Goal: Information Seeking & Learning: Learn about a topic

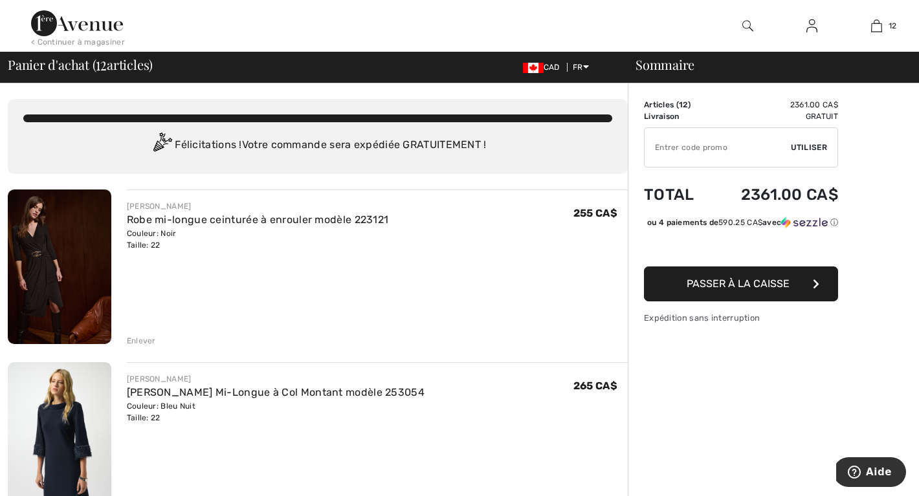
click at [71, 35] on img at bounding box center [77, 23] width 92 height 26
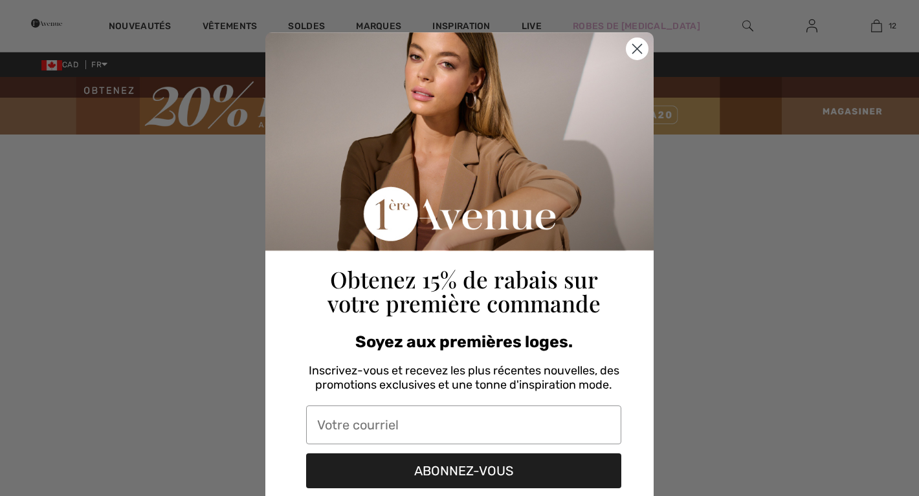
checkbox input "true"
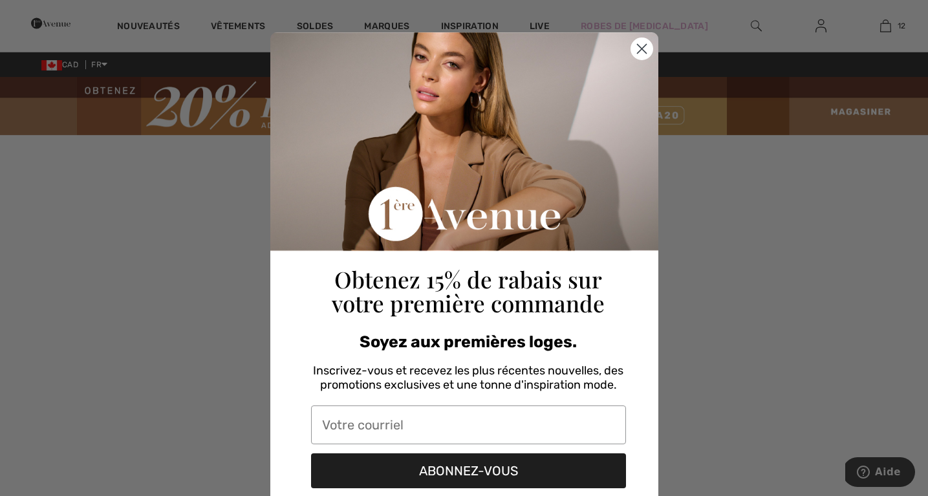
click at [637, 45] on icon "Close dialog" at bounding box center [641, 49] width 9 height 9
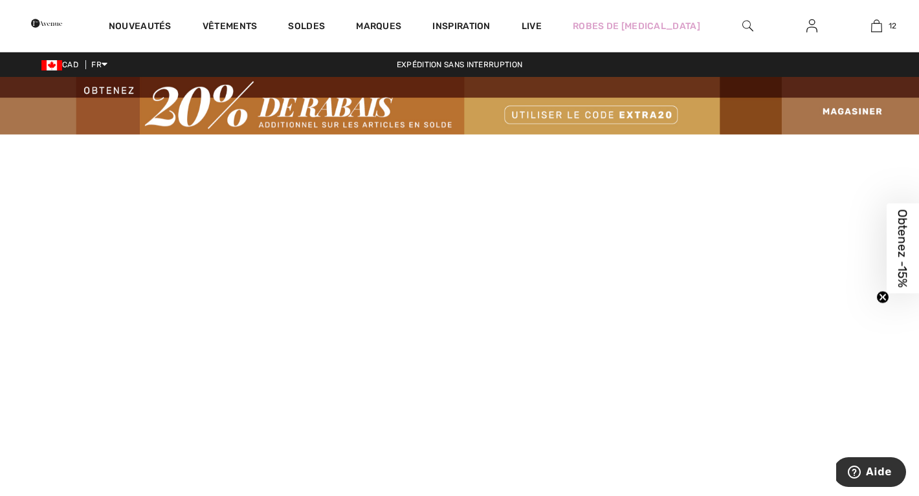
click at [194, 422] on video at bounding box center [459, 364] width 919 height 459
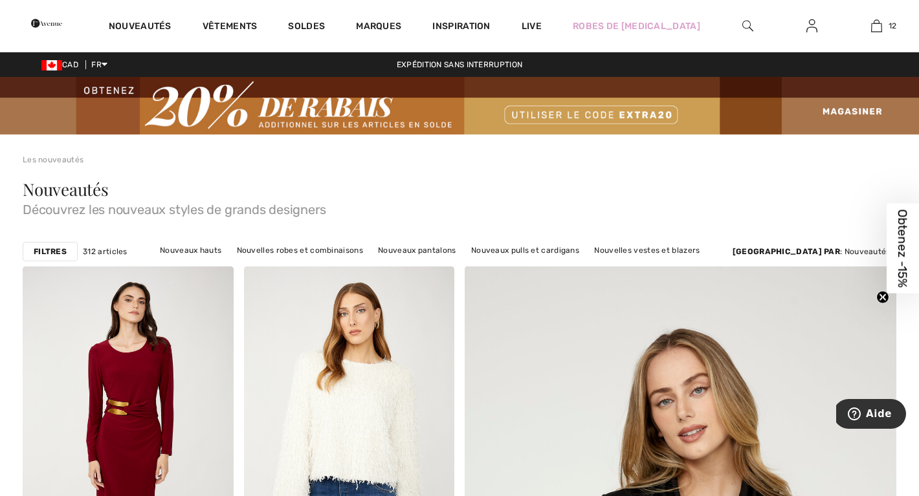
click at [50, 250] on strong "Filtres" at bounding box center [50, 252] width 33 height 12
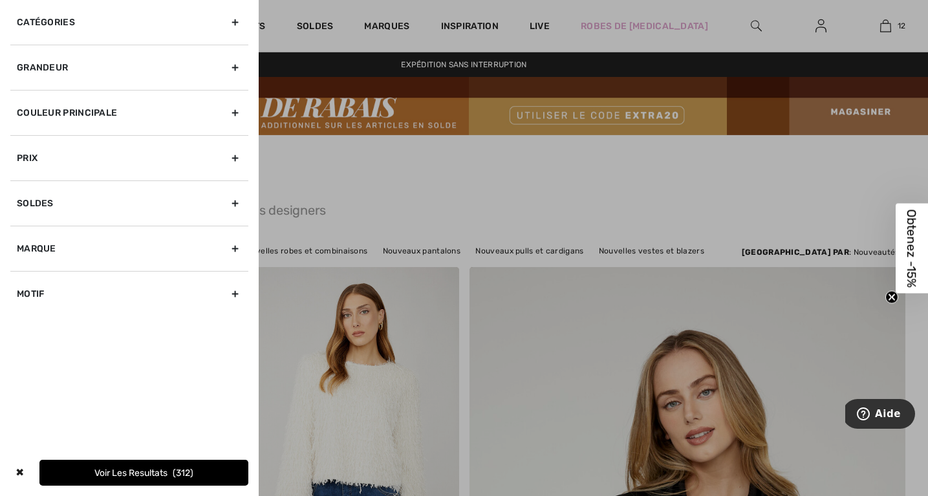
click at [239, 64] on div "Grandeur" at bounding box center [129, 67] width 238 height 45
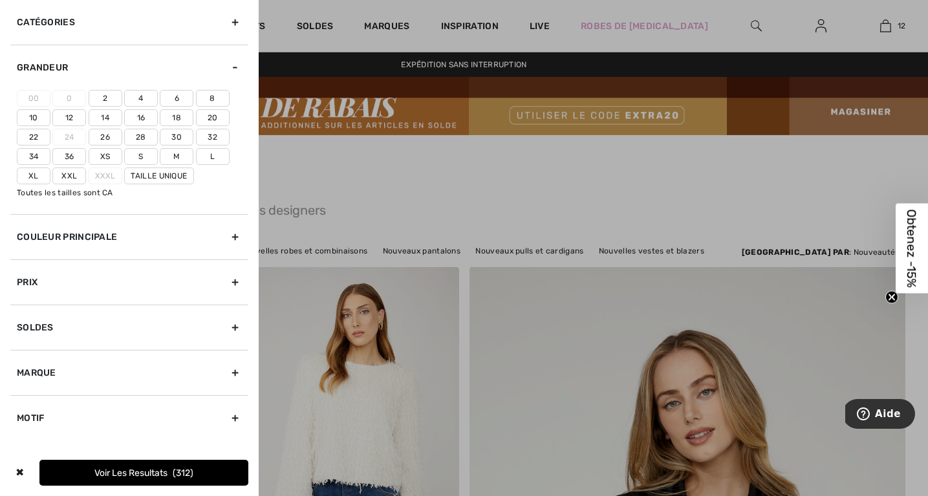
click at [217, 111] on label "20" at bounding box center [213, 117] width 34 height 17
click at [0, 0] on input"] "20" at bounding box center [0, 0] width 0 height 0
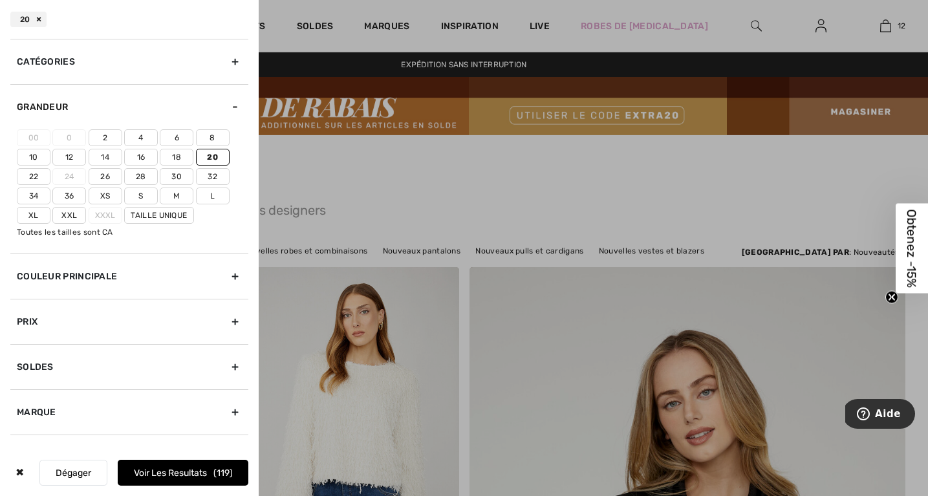
click at [60, 213] on label "Xxl" at bounding box center [69, 215] width 34 height 17
click at [0, 0] on input"] "Xxl" at bounding box center [0, 0] width 0 height 0
click at [171, 208] on label "Taille Unique" at bounding box center [159, 215] width 70 height 17
click at [0, 0] on input"] "Taille Unique" at bounding box center [0, 0] width 0 height 0
click at [130, 468] on button "Voir les resultats 262" at bounding box center [183, 473] width 131 height 26
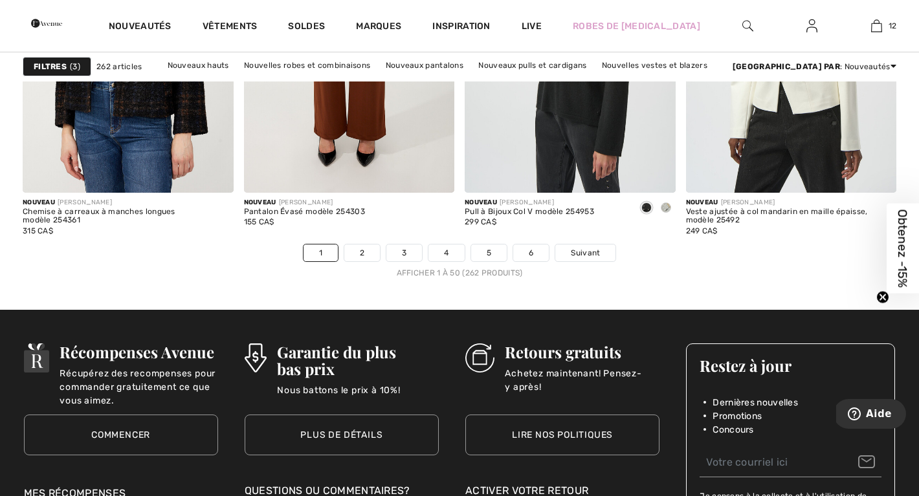
scroll to position [5802, 0]
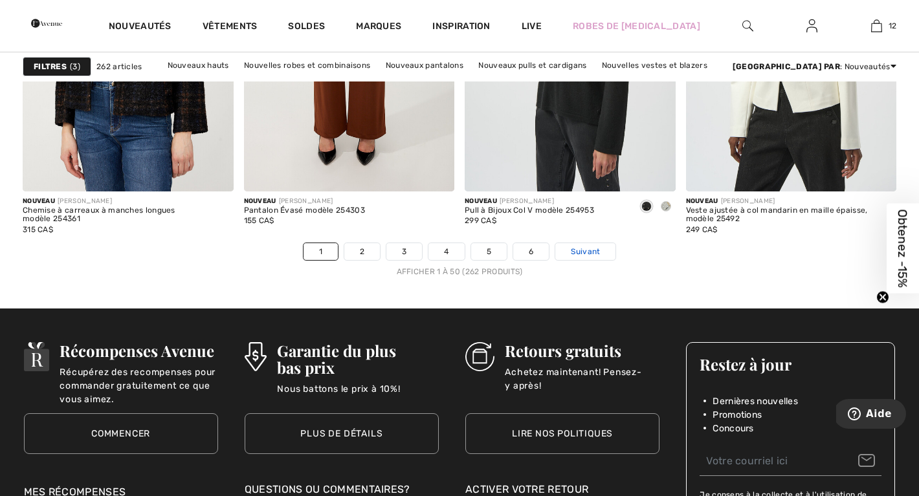
click at [597, 246] on span "Suivant" at bounding box center [585, 252] width 29 height 12
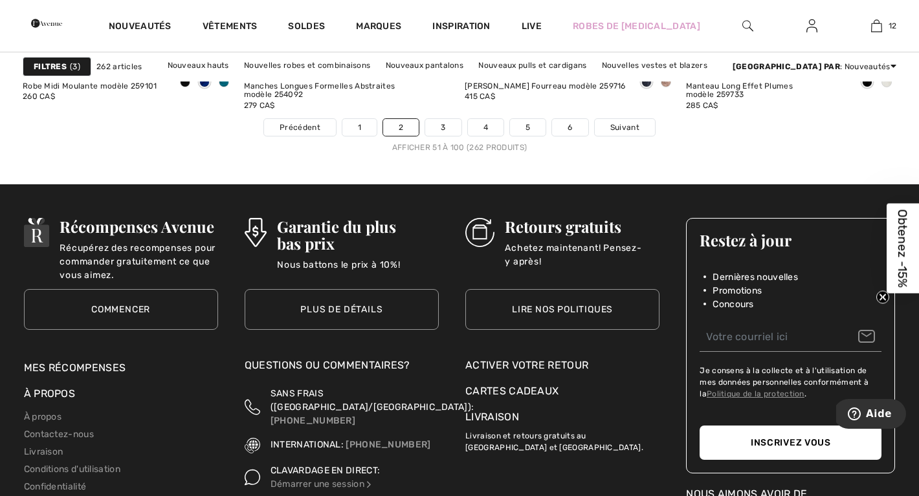
scroll to position [5891, 0]
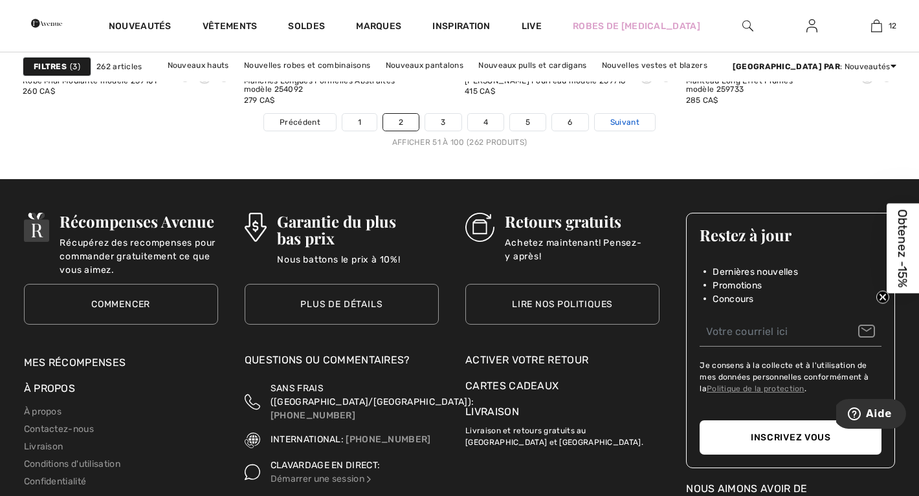
click at [621, 120] on span "Suivant" at bounding box center [624, 122] width 29 height 12
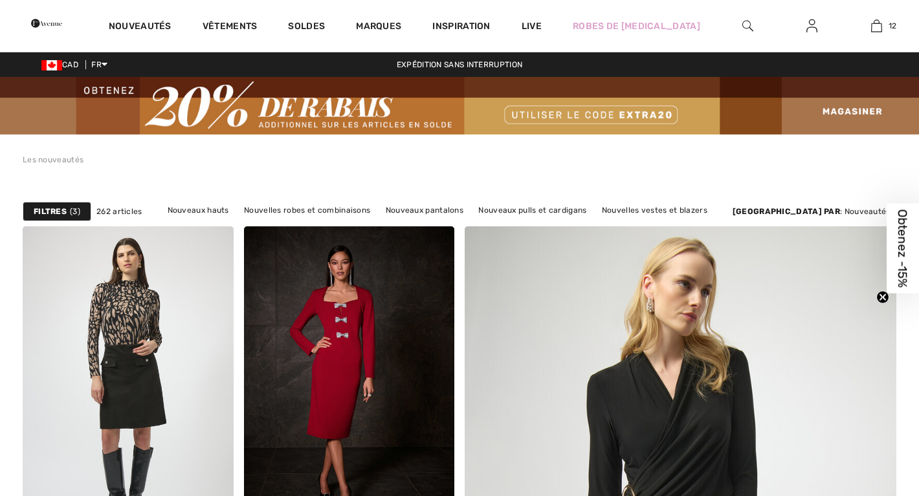
checkbox input "true"
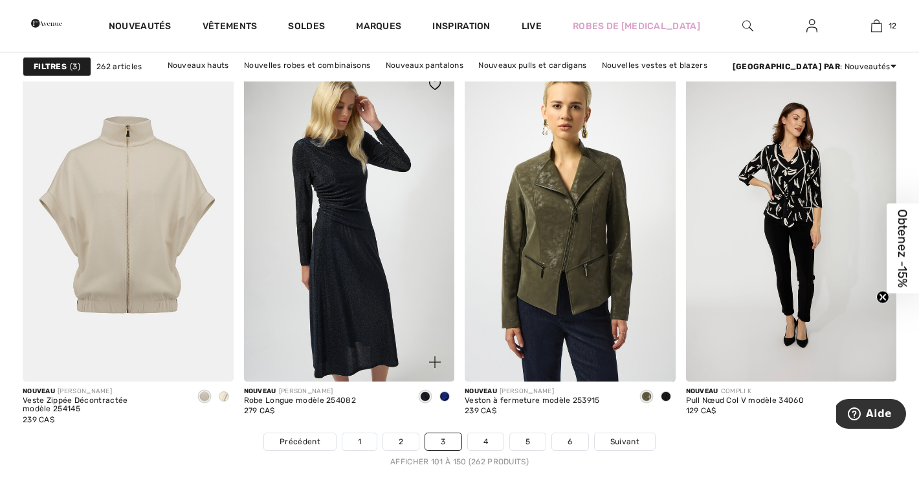
scroll to position [5574, 0]
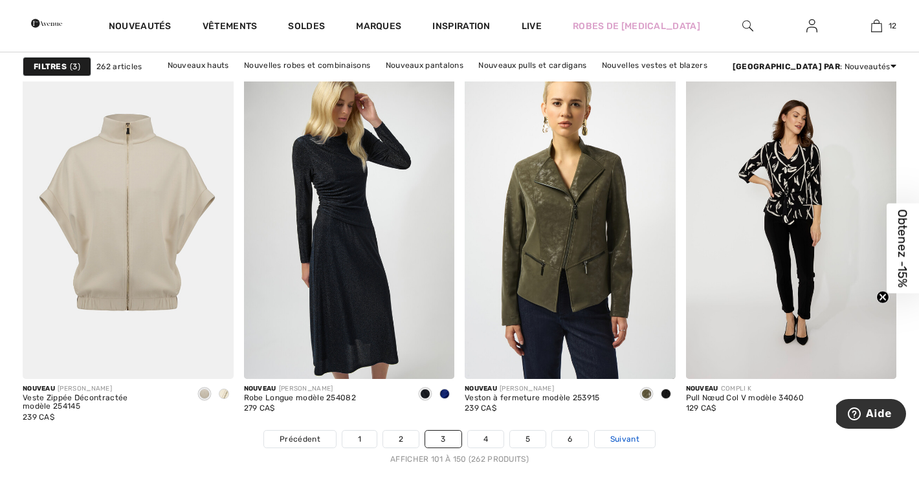
click at [633, 441] on span "Suivant" at bounding box center [624, 439] width 29 height 12
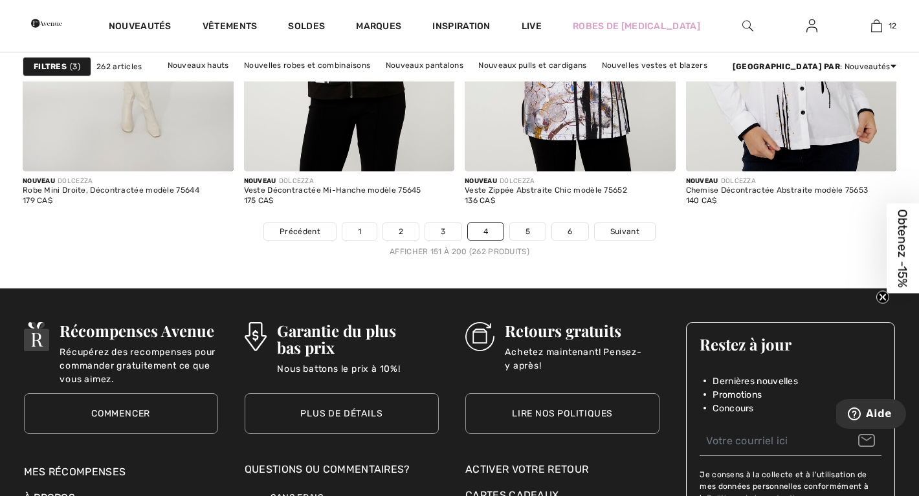
scroll to position [5809, 0]
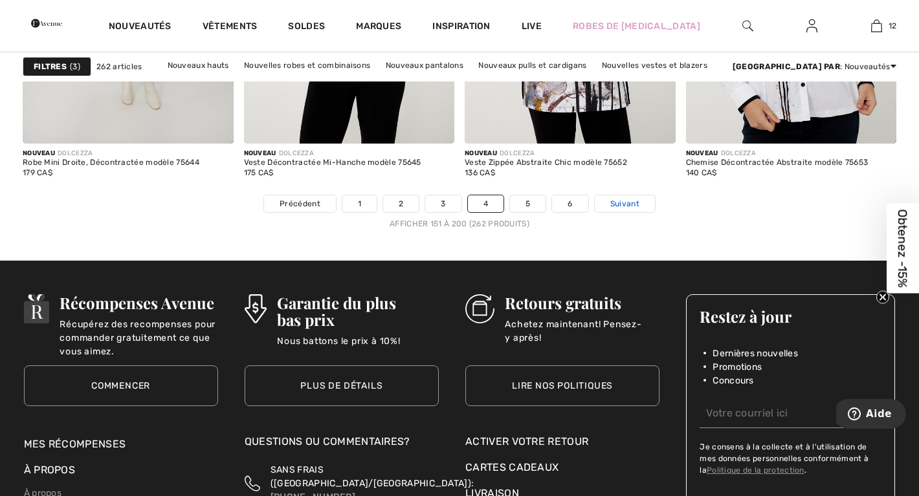
click at [622, 203] on span "Suivant" at bounding box center [624, 204] width 29 height 12
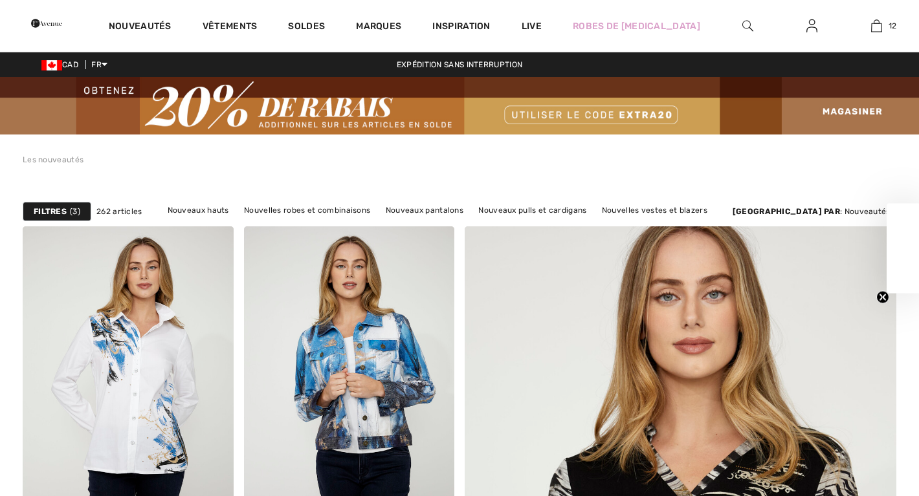
checkbox input "true"
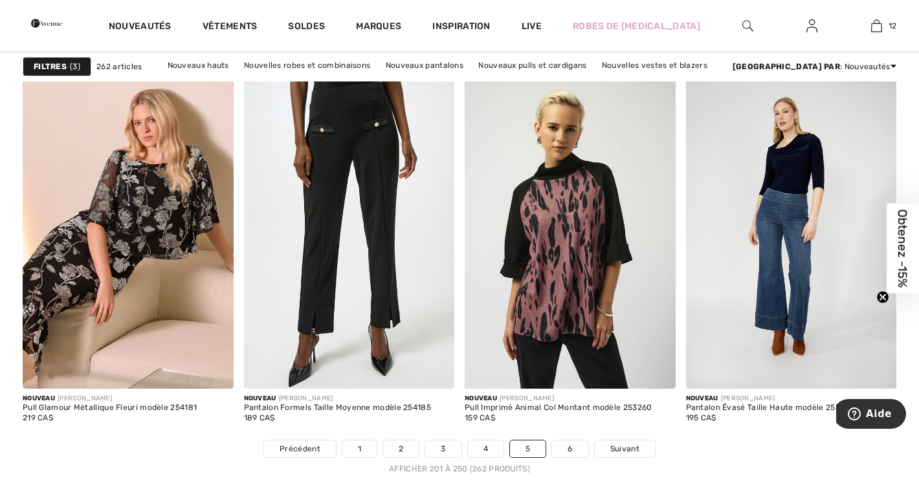
scroll to position [5565, 0]
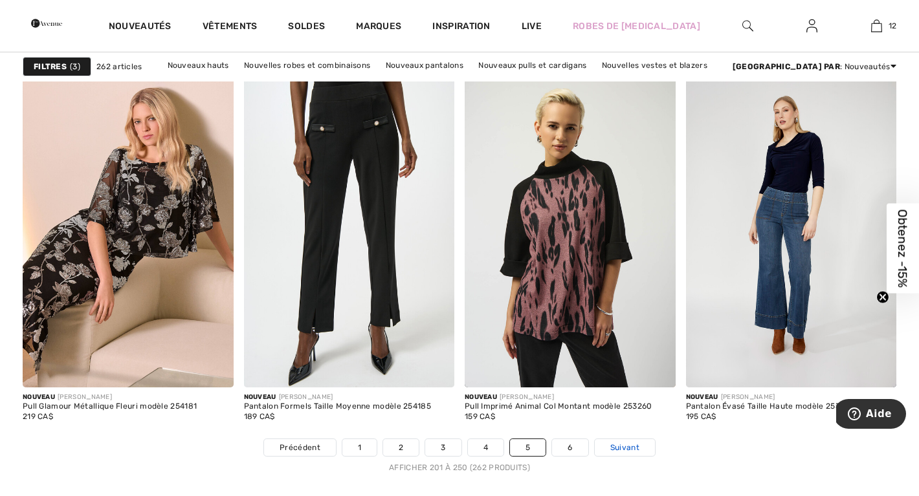
click at [610, 444] on span "Suivant" at bounding box center [624, 448] width 29 height 12
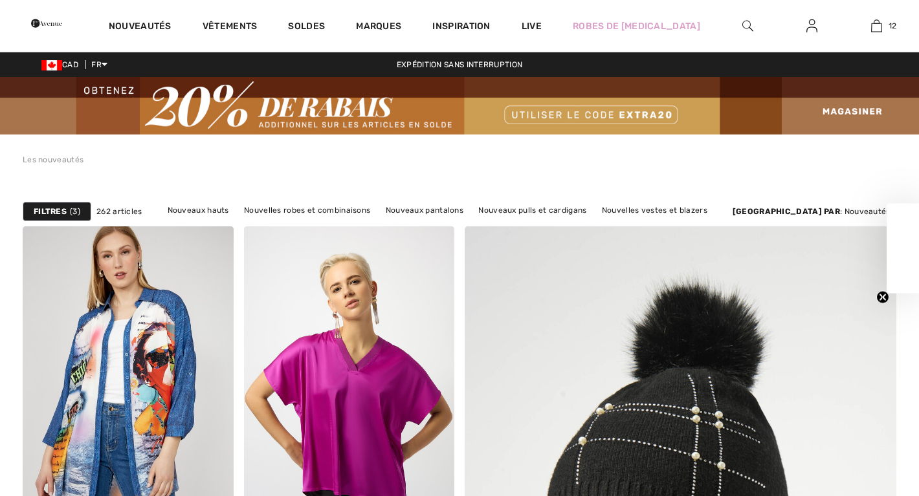
checkbox input "true"
